Goal: Information Seeking & Learning: Learn about a topic

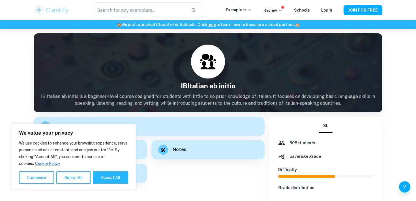
scroll to position [45, 0]
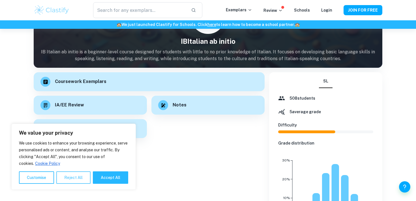
click at [83, 177] on button "Reject All" at bounding box center [73, 178] width 34 height 12
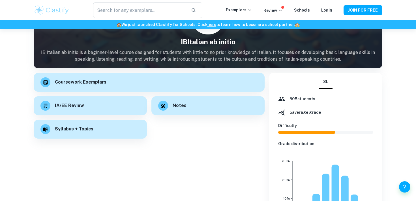
scroll to position [44, 0]
click at [94, 127] on div "Syllabus + Topics" at bounding box center [90, 129] width 113 height 19
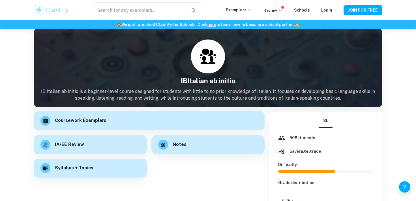
scroll to position [5, 0]
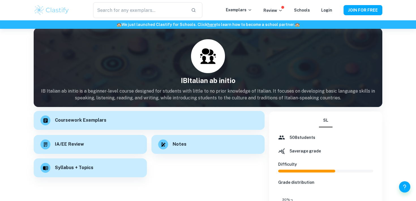
click at [106, 120] on div "Coursework Exemplars" at bounding box center [149, 120] width 231 height 19
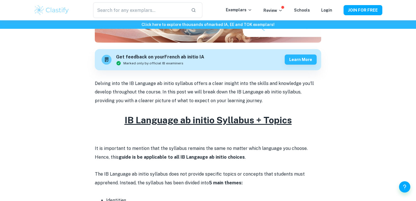
scroll to position [97, 0]
